Goal: Find contact information: Find contact information

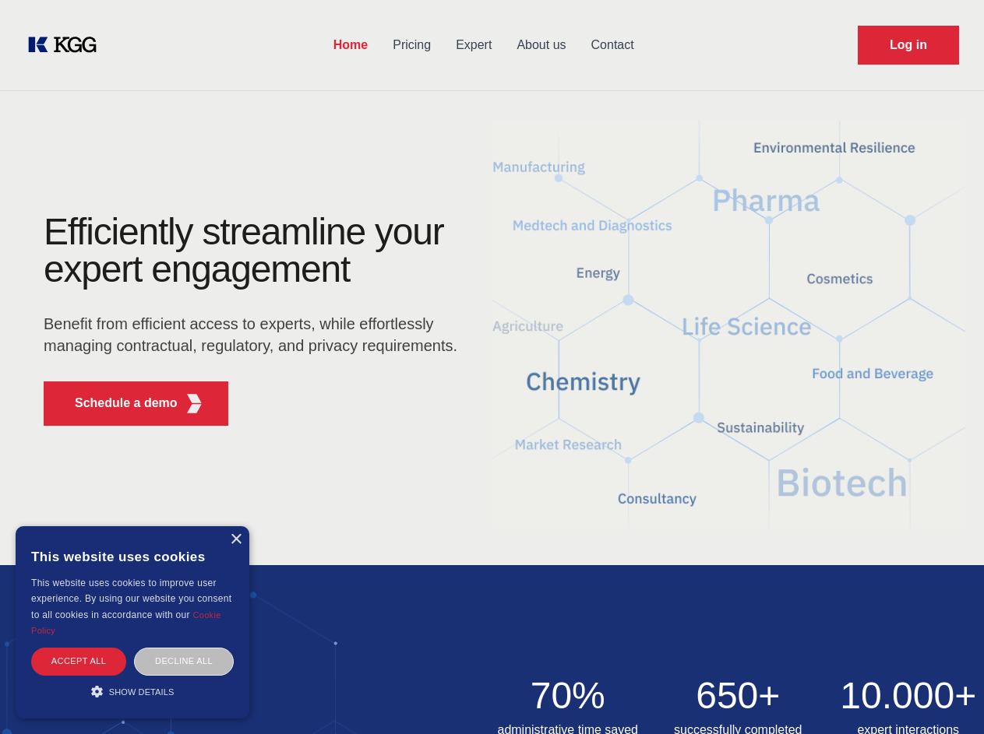
click at [491, 367] on div "Efficiently streamline your expert engagement Benefit from efficient access to …" at bounding box center [256, 325] width 474 height 225
click at [117, 403] on p "Schedule a demo" at bounding box center [126, 403] width 103 height 19
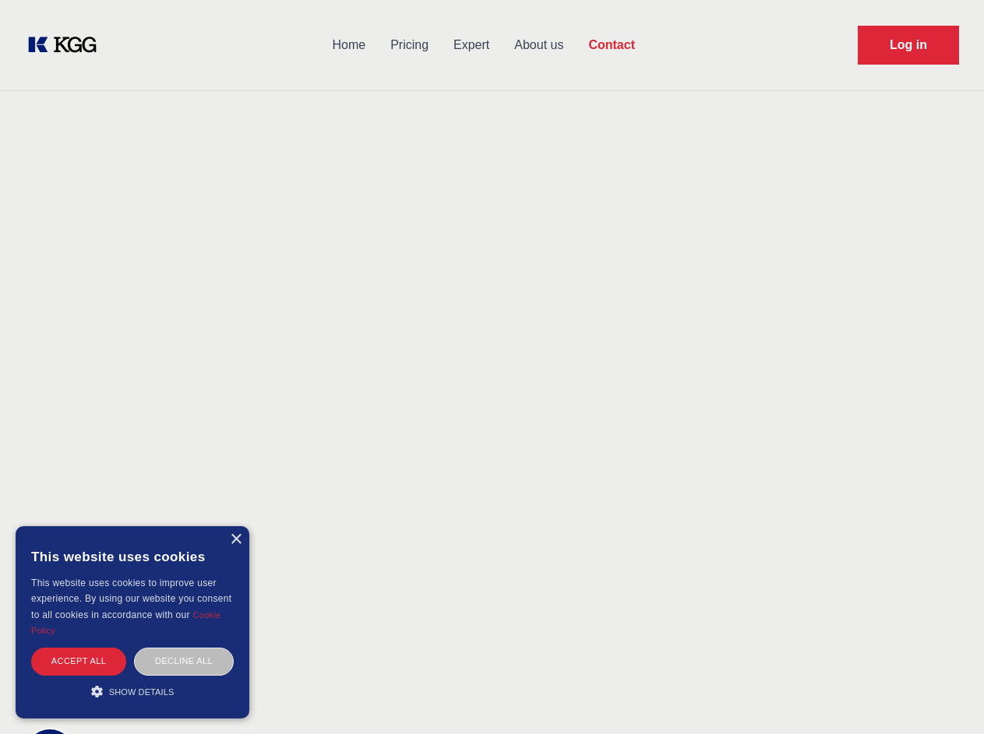
click at [235, 540] on div "× This website uses cookies This website uses cookies to improve user experienc…" at bounding box center [133, 622] width 234 height 192
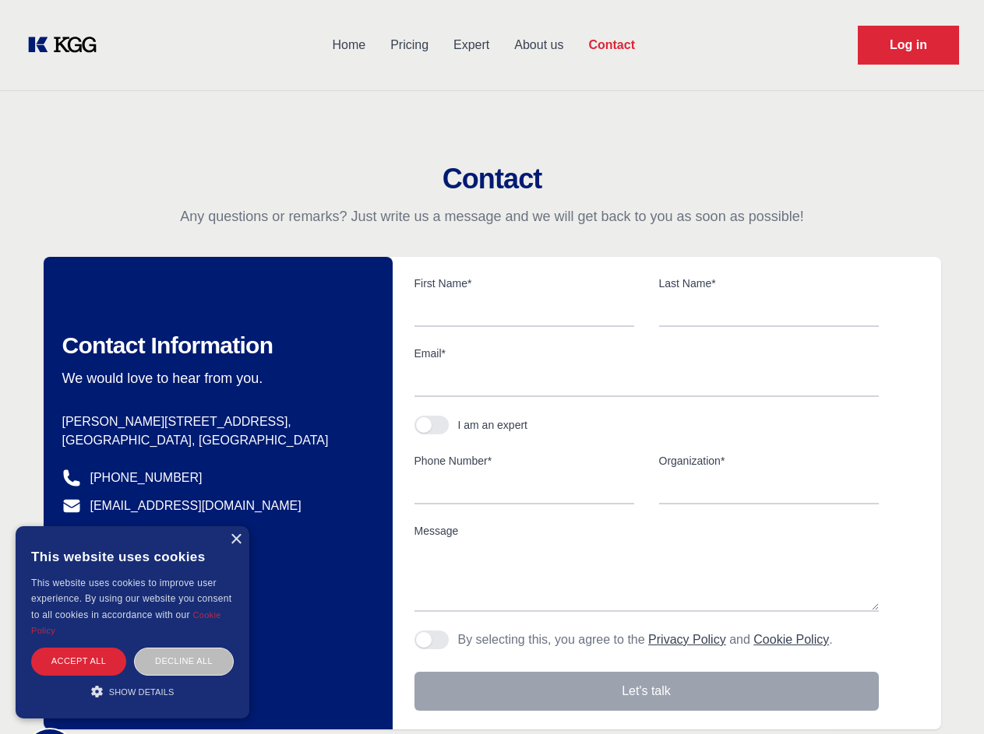
click at [79, 661] on div "Accept all" at bounding box center [78, 661] width 95 height 27
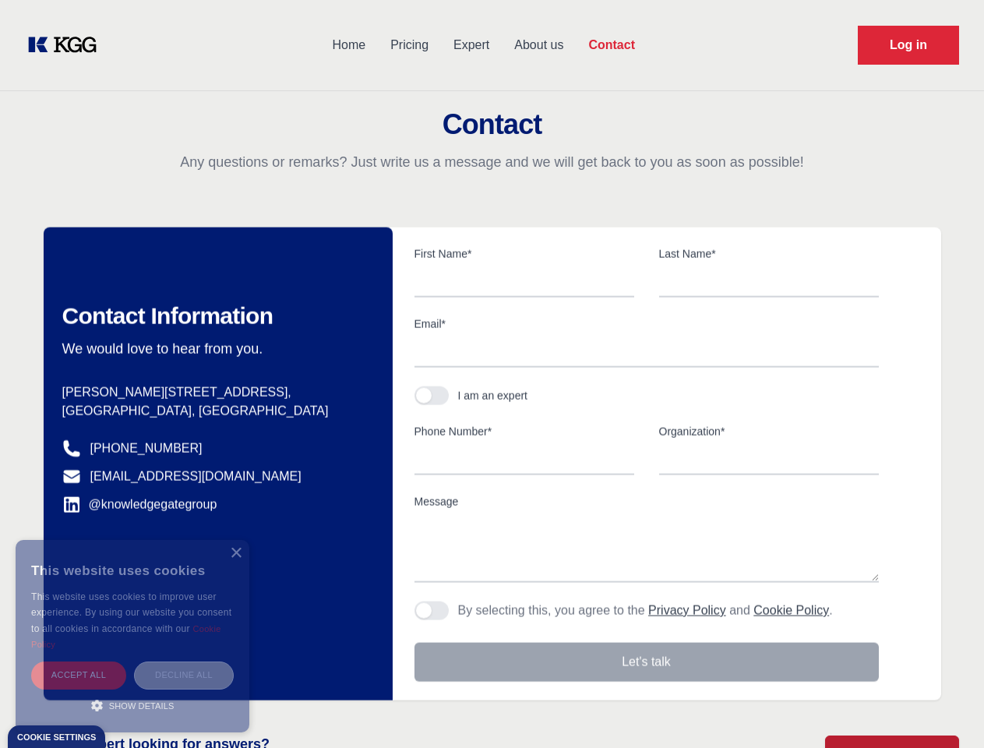
click at [184, 661] on div "Decline all" at bounding box center [184, 674] width 100 height 27
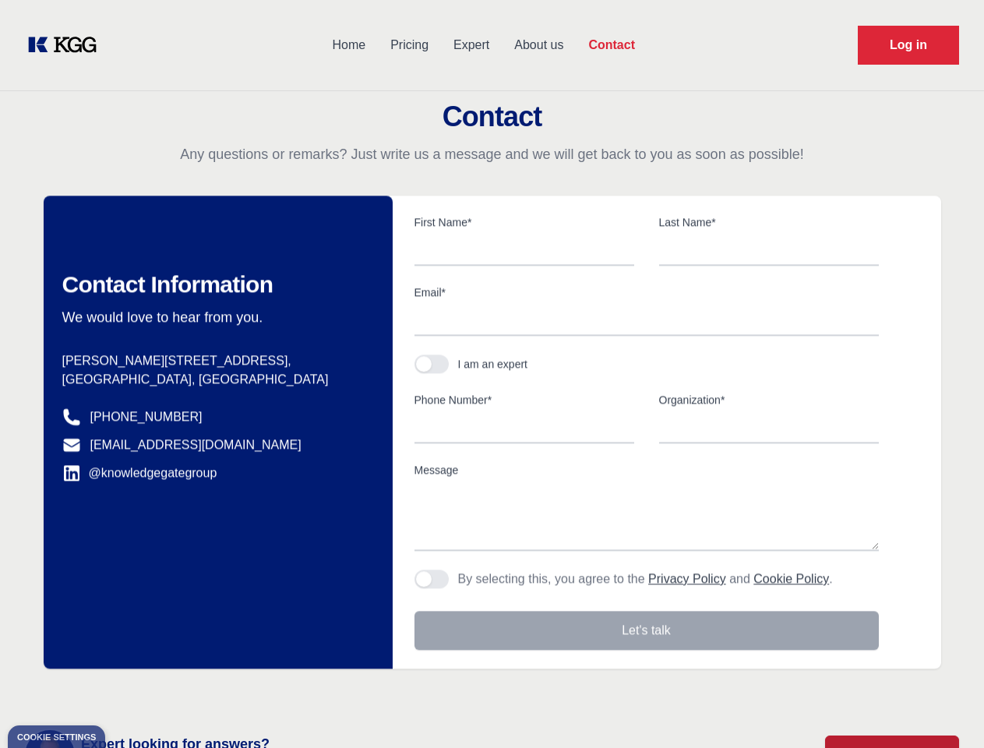
click at [132, 692] on main "Contact Any questions or remarks? Just write us a message and we will get back …" at bounding box center [492, 405] width 984 height 811
